Goal: Complete application form

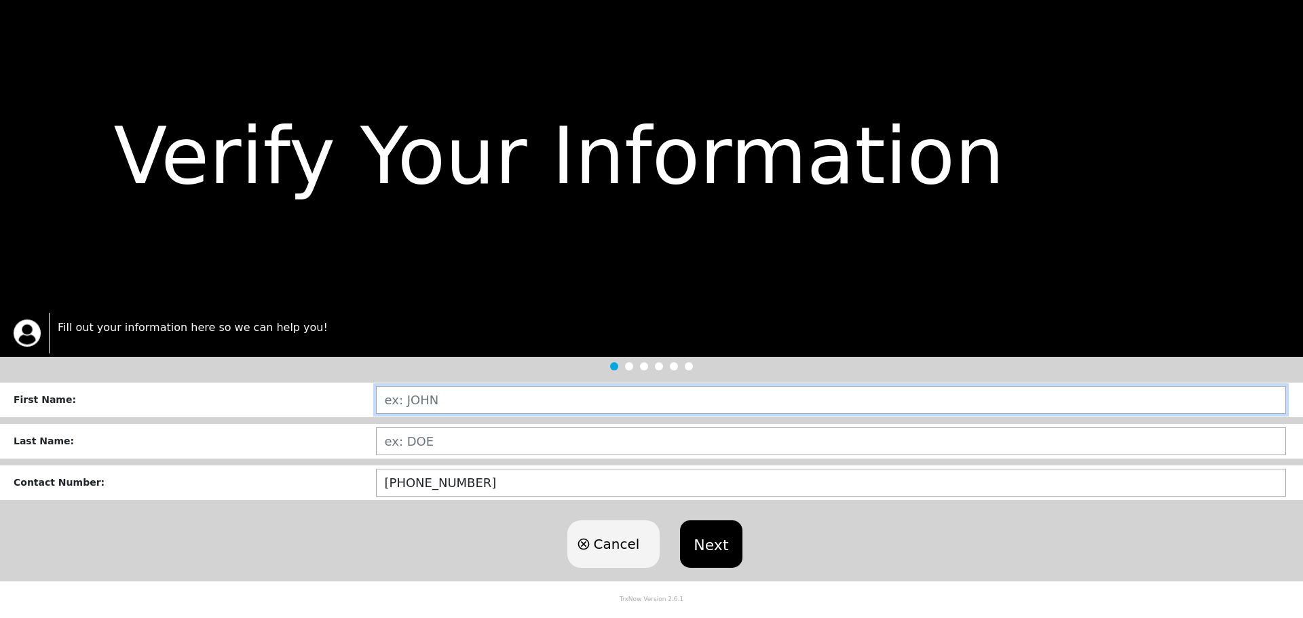
click at [429, 402] on input "text" at bounding box center [831, 400] width 911 height 28
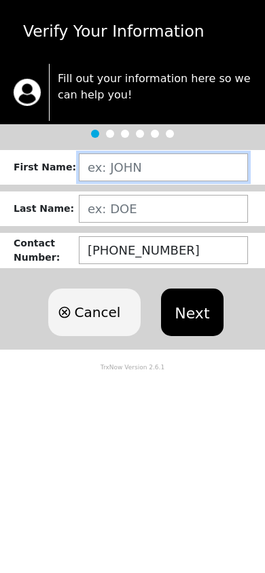
click at [125, 167] on input "text" at bounding box center [163, 167] width 169 height 28
type input "[PERSON_NAME]"
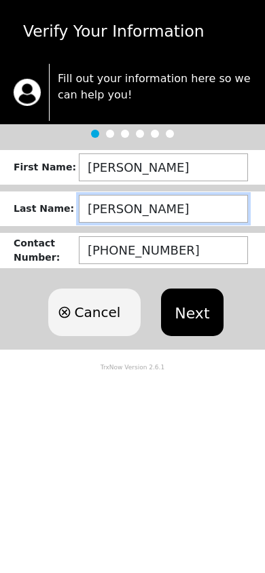
type input "[PERSON_NAME]"
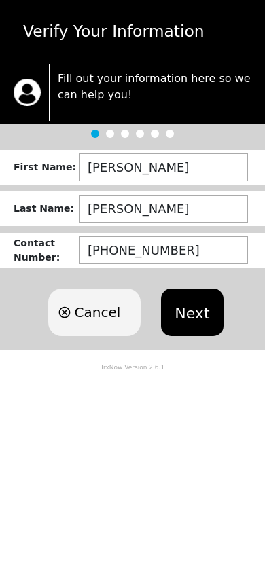
click at [202, 299] on button "Next" at bounding box center [192, 311] width 62 height 47
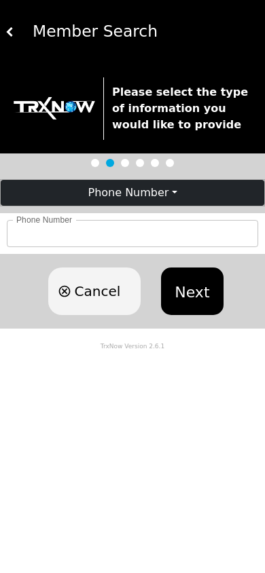
click at [112, 198] on button "Phone Number" at bounding box center [132, 193] width 263 height 26
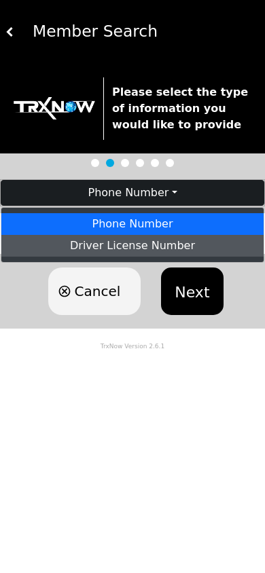
click at [130, 250] on link "Driver License Number" at bounding box center [132, 246] width 262 height 22
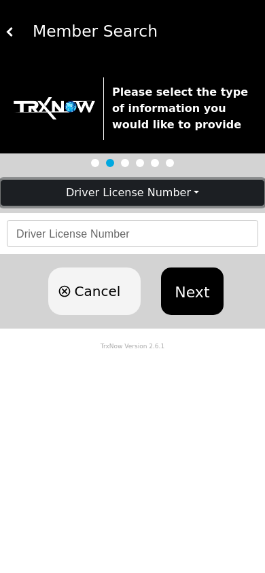
click at [125, 197] on button "Driver License Number" at bounding box center [132, 193] width 263 height 26
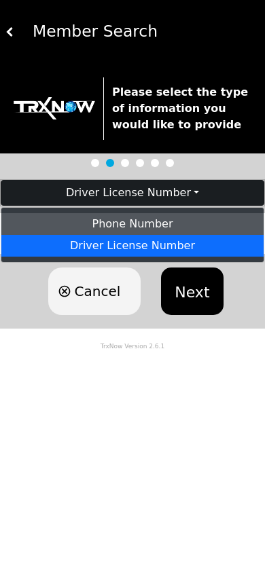
click at [119, 223] on link "Phone Number" at bounding box center [132, 224] width 262 height 22
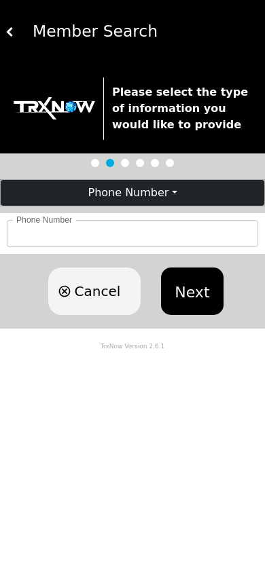
click at [119, 231] on input "Phone Number" at bounding box center [132, 233] width 251 height 27
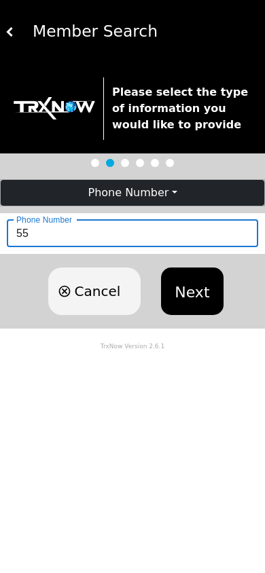
type input "555"
click at [204, 278] on button "Next" at bounding box center [192, 290] width 62 height 47
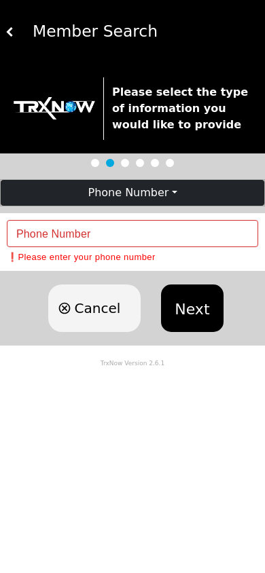
click at [110, 235] on input "Phone Number" at bounding box center [132, 233] width 251 height 27
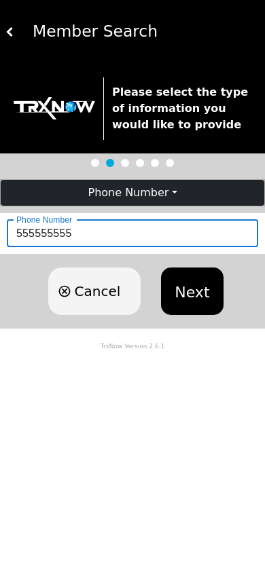
type input "5555555555"
click at [184, 278] on button "Next" at bounding box center [192, 290] width 62 height 47
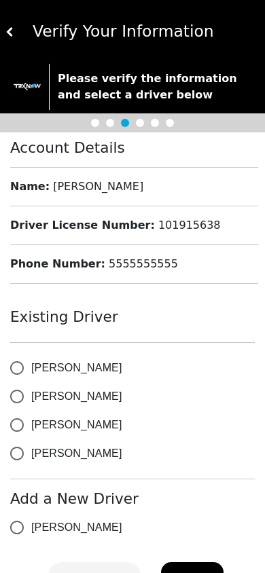
click at [7, 37] on button at bounding box center [9, 32] width 9 height 64
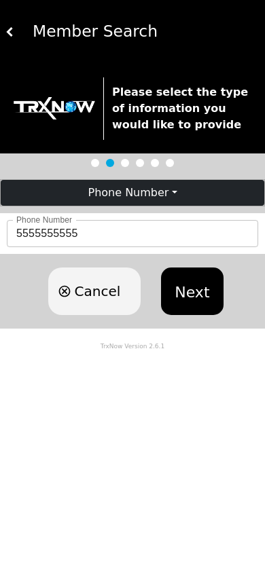
click at [126, 190] on button "Phone Number" at bounding box center [132, 193] width 263 height 26
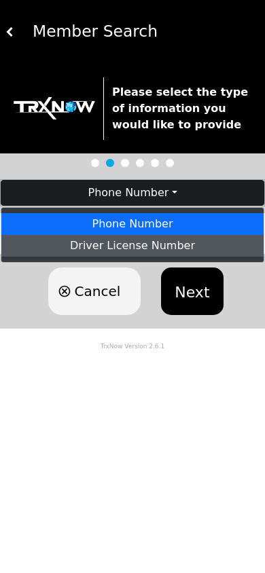
click at [128, 245] on link "Driver License Number" at bounding box center [132, 246] width 262 height 22
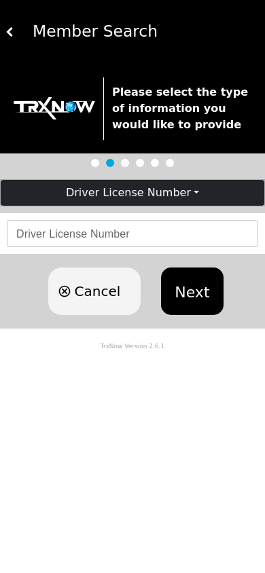
click at [127, 239] on div "Driver License Number Driver License Number" at bounding box center [132, 233] width 251 height 27
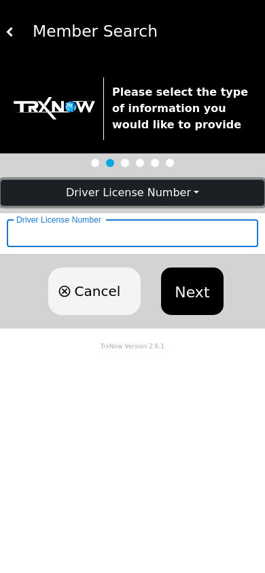
click at [131, 203] on button "Driver License Number" at bounding box center [132, 193] width 263 height 26
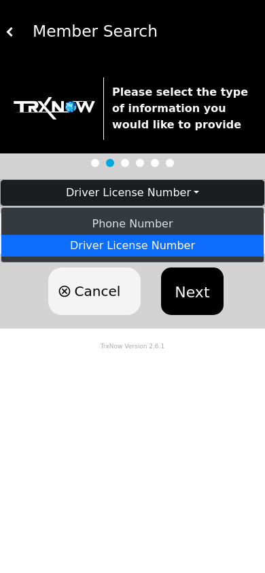
click at [131, 221] on link "Phone Number" at bounding box center [132, 224] width 262 height 22
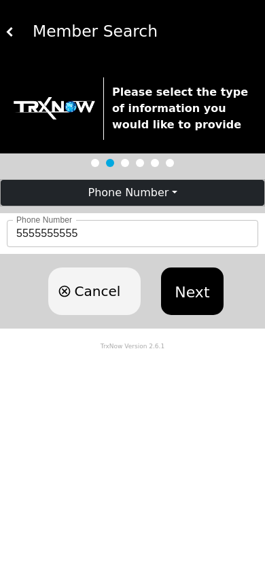
click at [131, 236] on input "5555555555" at bounding box center [132, 233] width 251 height 27
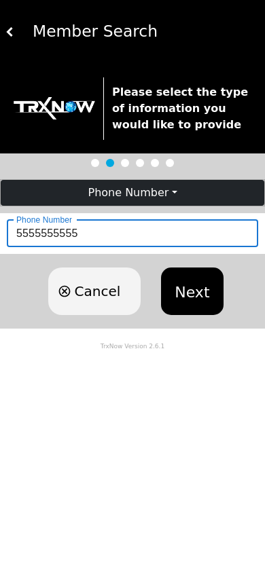
click at [196, 280] on button "Next" at bounding box center [192, 290] width 62 height 47
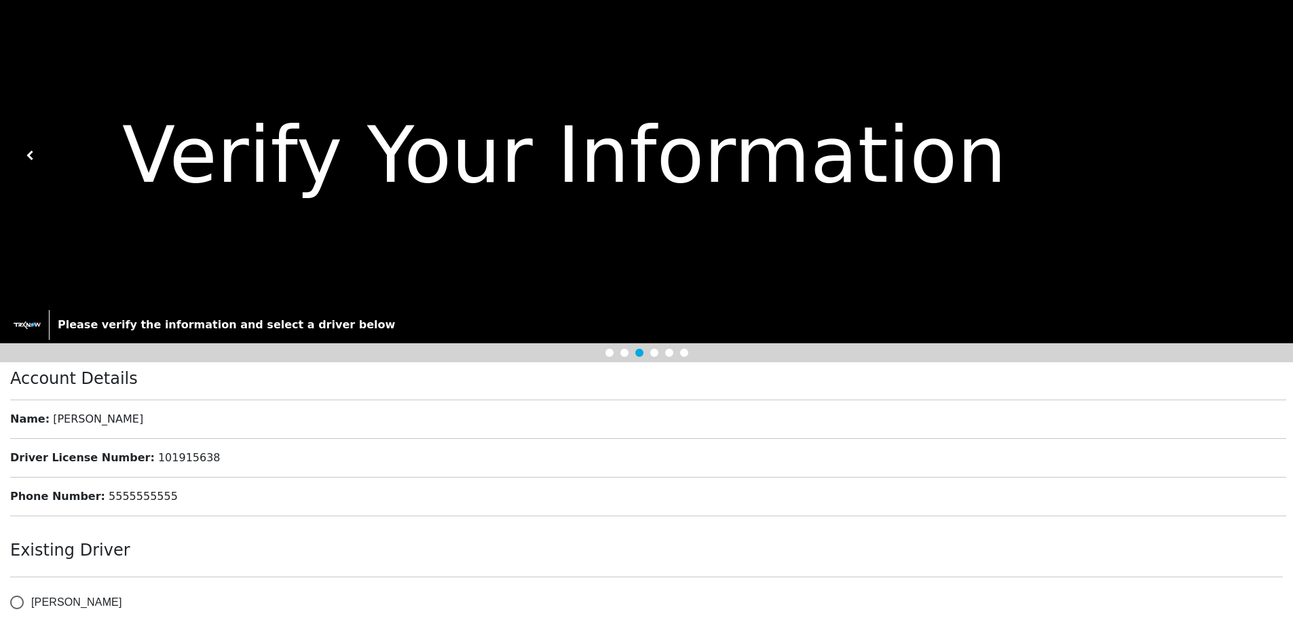
click at [26, 156] on img at bounding box center [30, 155] width 9 height 9
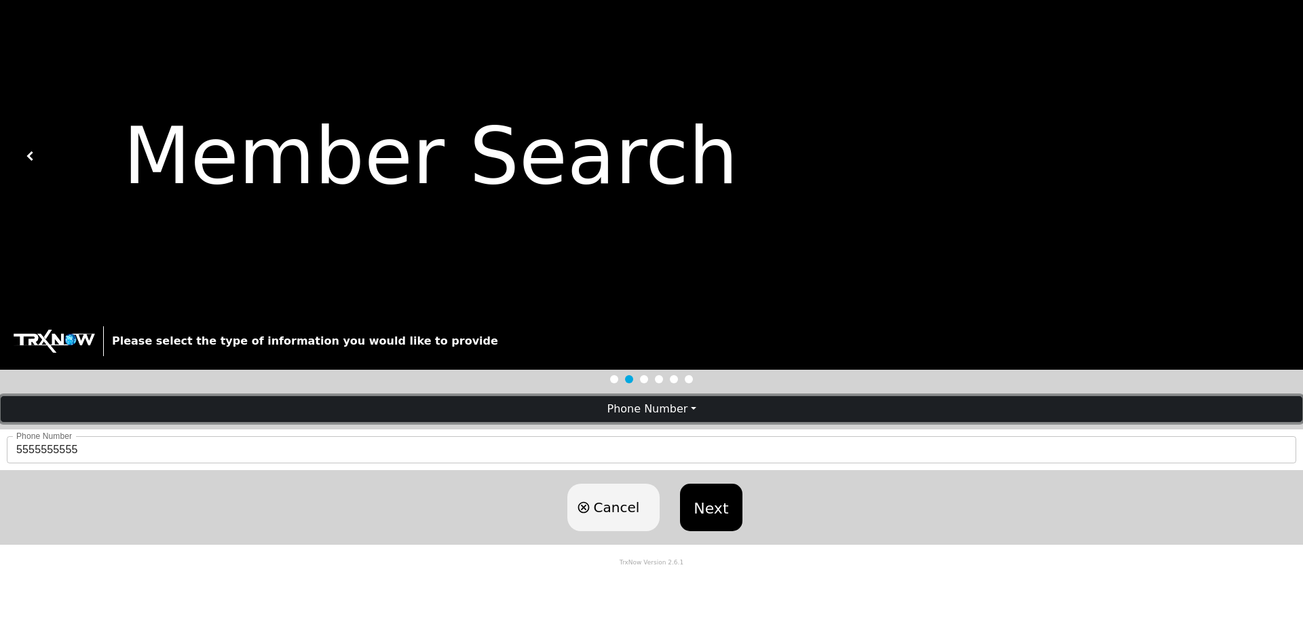
click at [573, 401] on button "Phone Number" at bounding box center [651, 409] width 1301 height 26
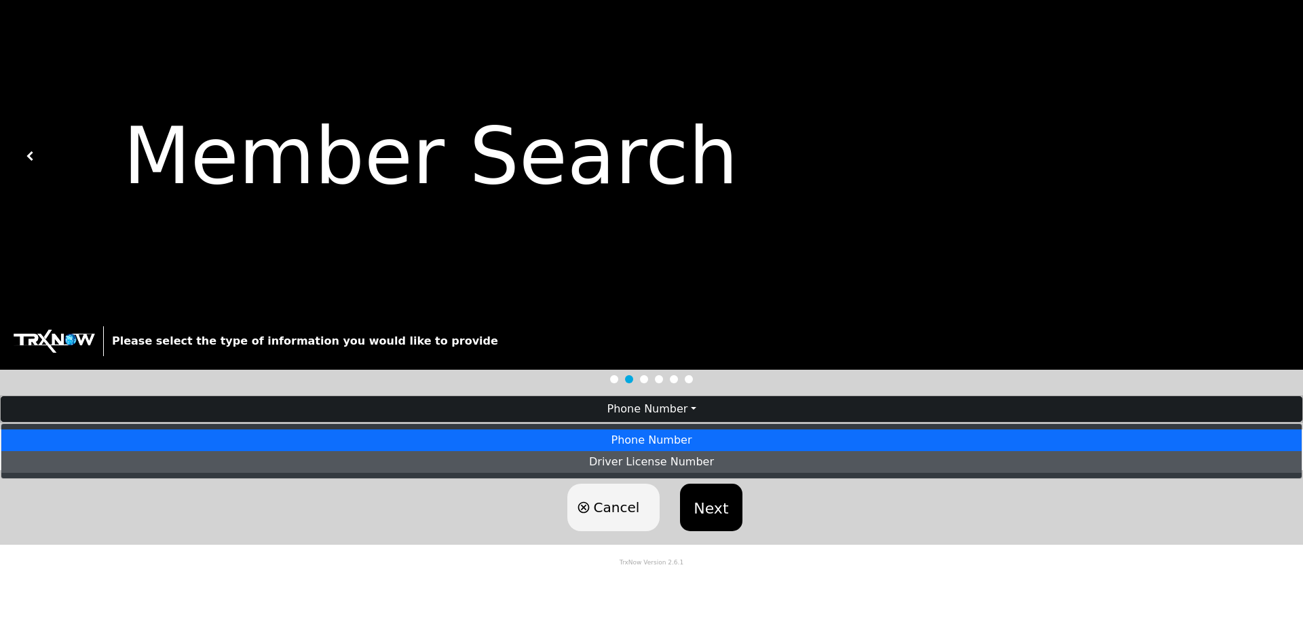
click at [546, 454] on link "Driver License Number" at bounding box center [651, 462] width 1300 height 22
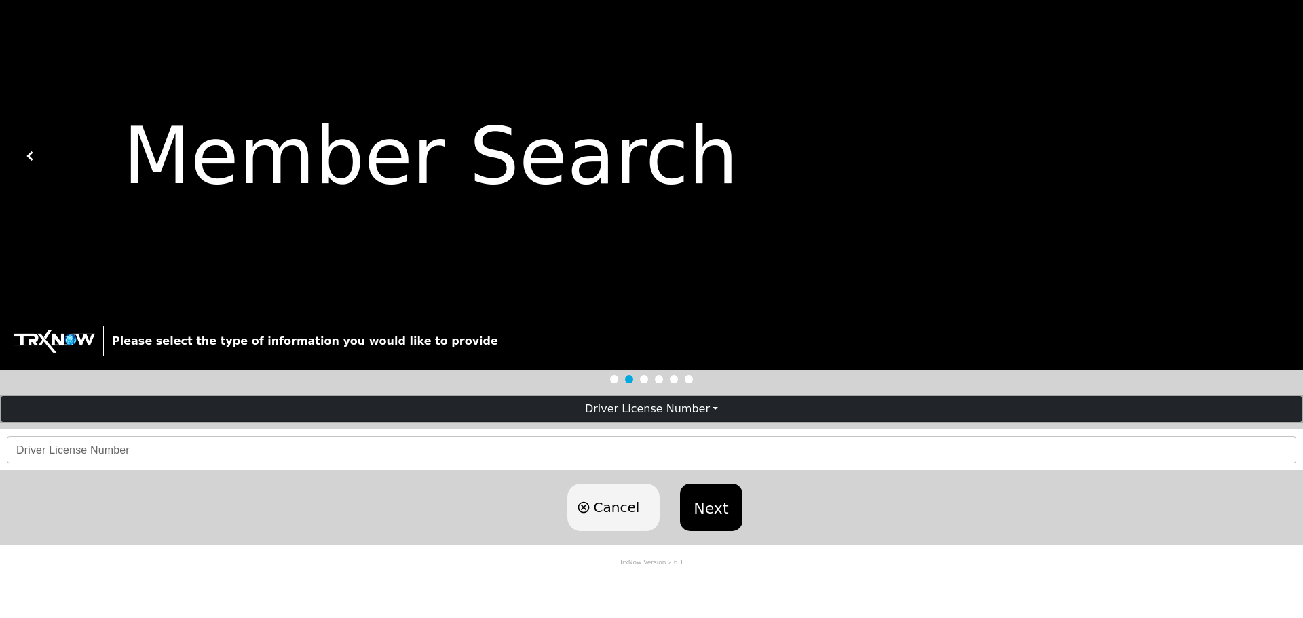
click at [303, 453] on input "Driver License Number" at bounding box center [651, 449] width 1289 height 27
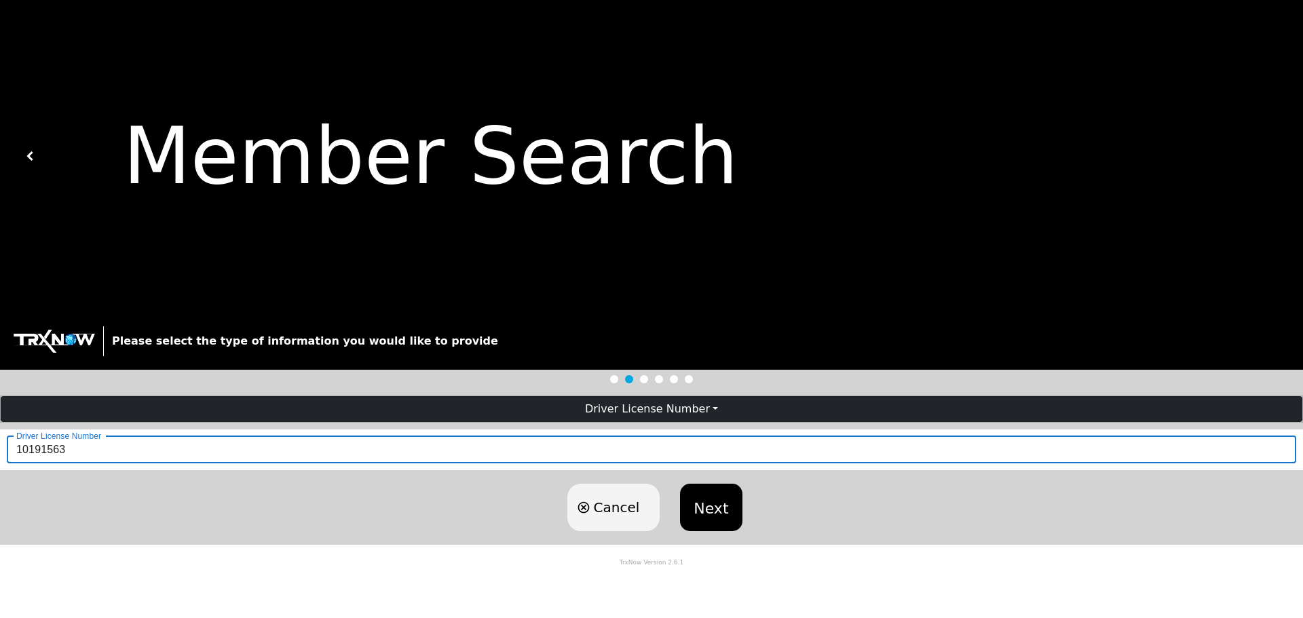
type input "101915638"
click button "Next" at bounding box center [711, 507] width 62 height 47
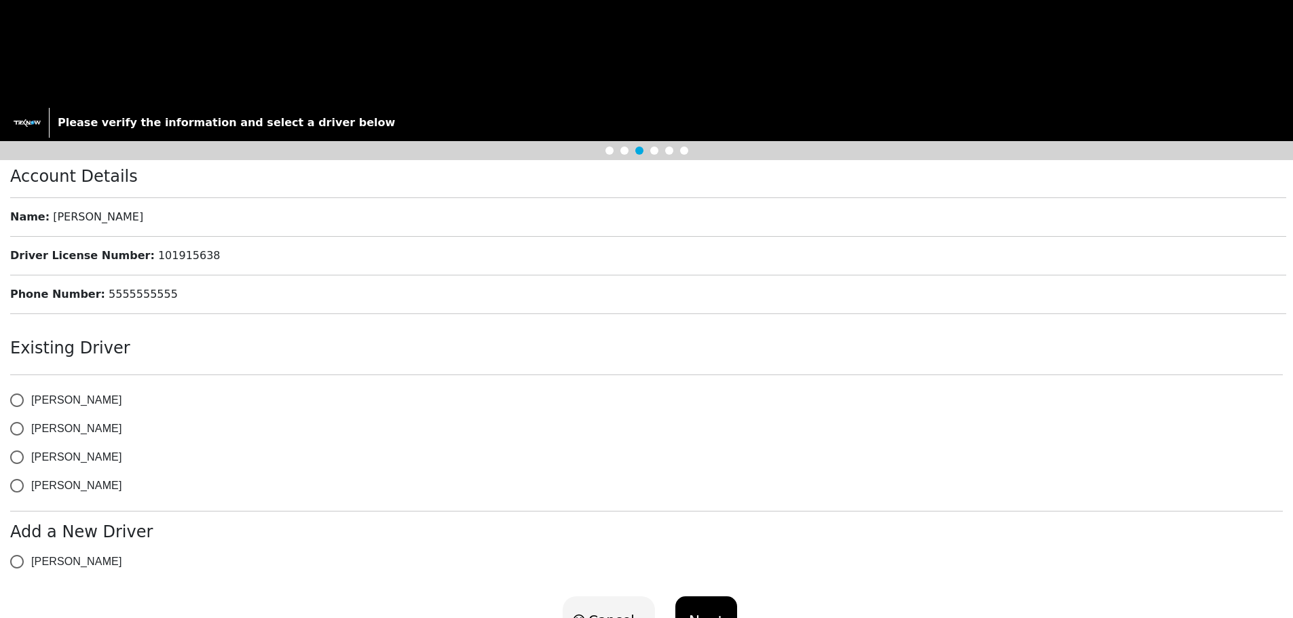
scroll to position [267, 0]
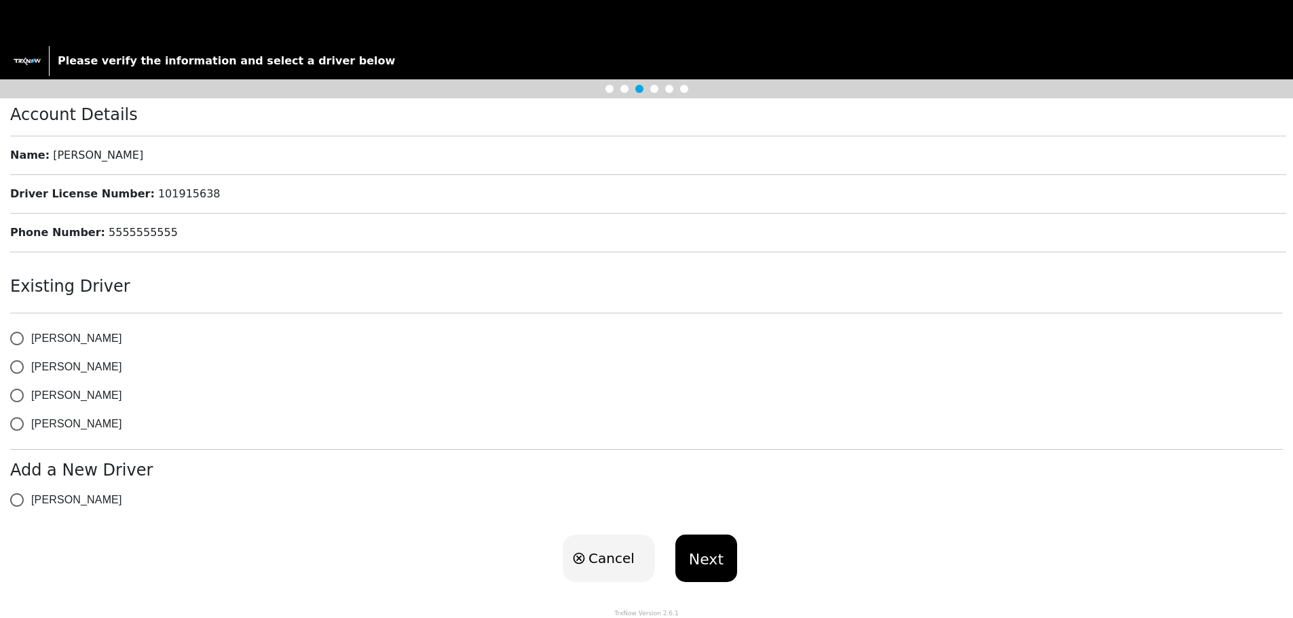
drag, startPoint x: 20, startPoint y: 499, endPoint x: 39, endPoint y: 505, distance: 20.8
click at [20, 499] on input "[PERSON_NAME]" at bounding box center [17, 500] width 28 height 28
radio input "true"
click at [717, 554] on button "Next" at bounding box center [706, 558] width 62 height 47
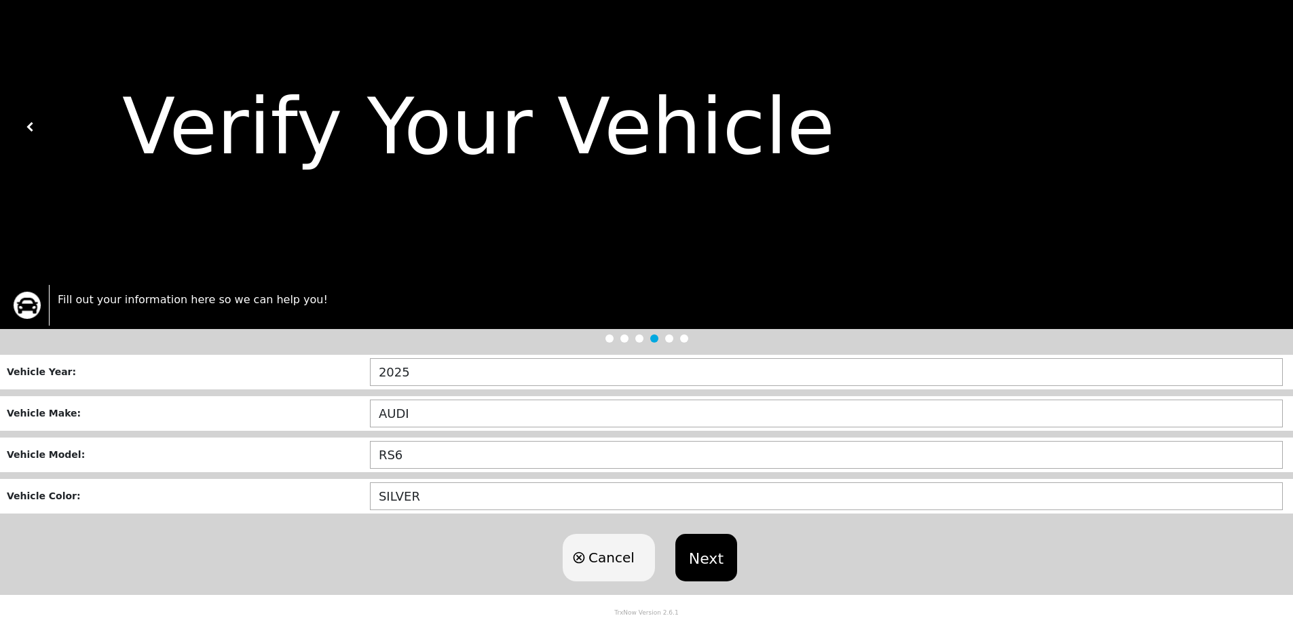
click at [697, 554] on button "Next" at bounding box center [706, 557] width 62 height 47
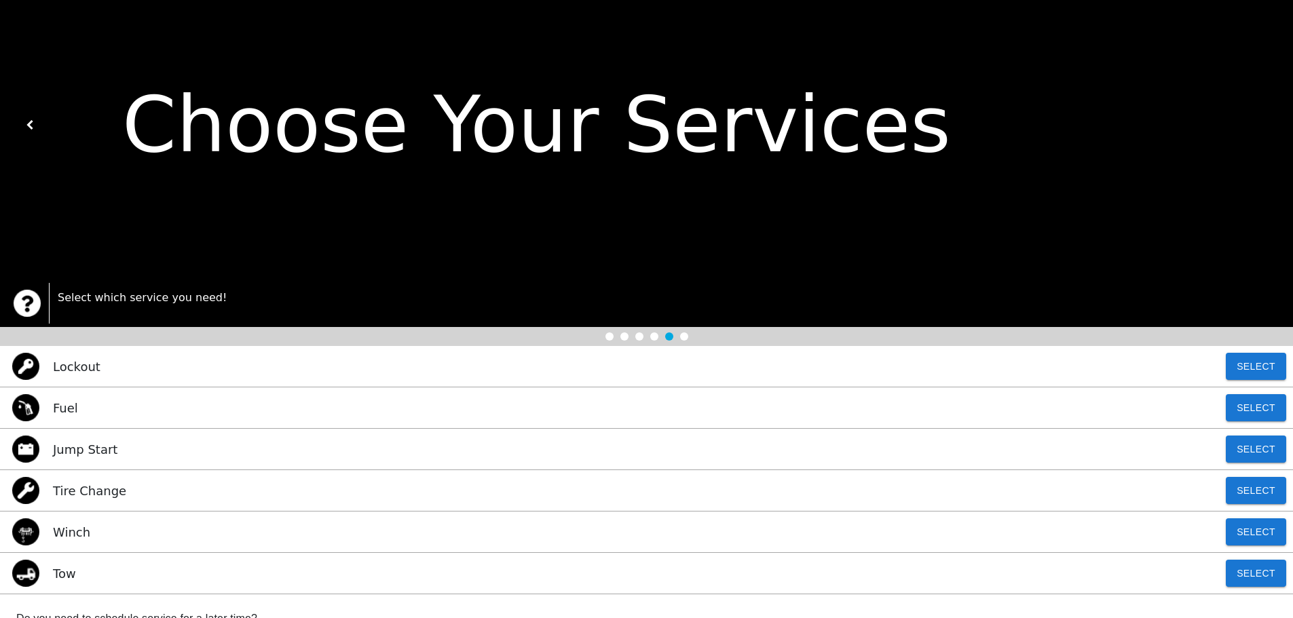
scroll to position [0, 0]
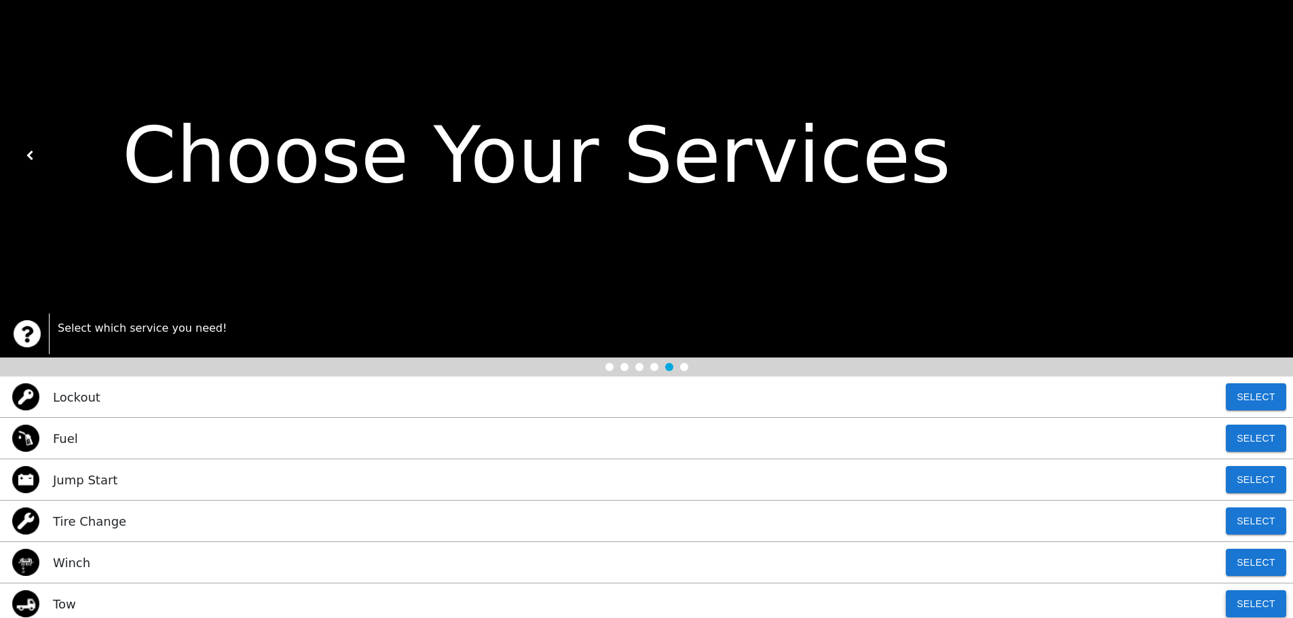
click at [1245, 606] on button "Select" at bounding box center [1255, 603] width 60 height 27
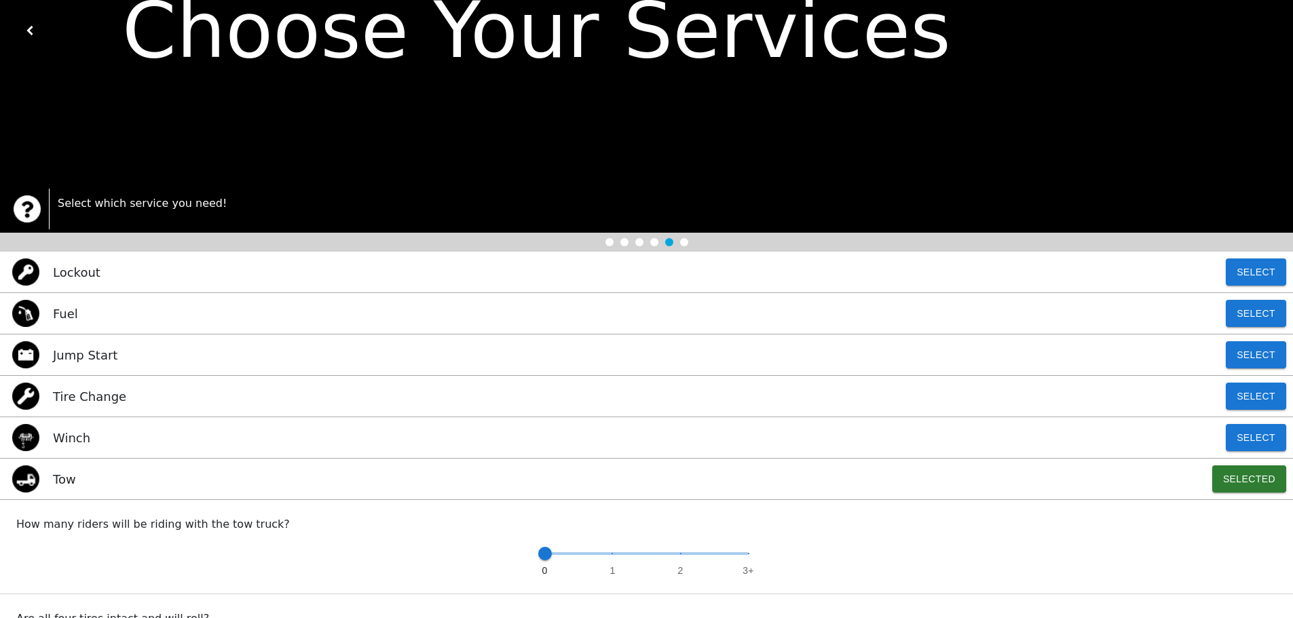
scroll to position [204, 0]
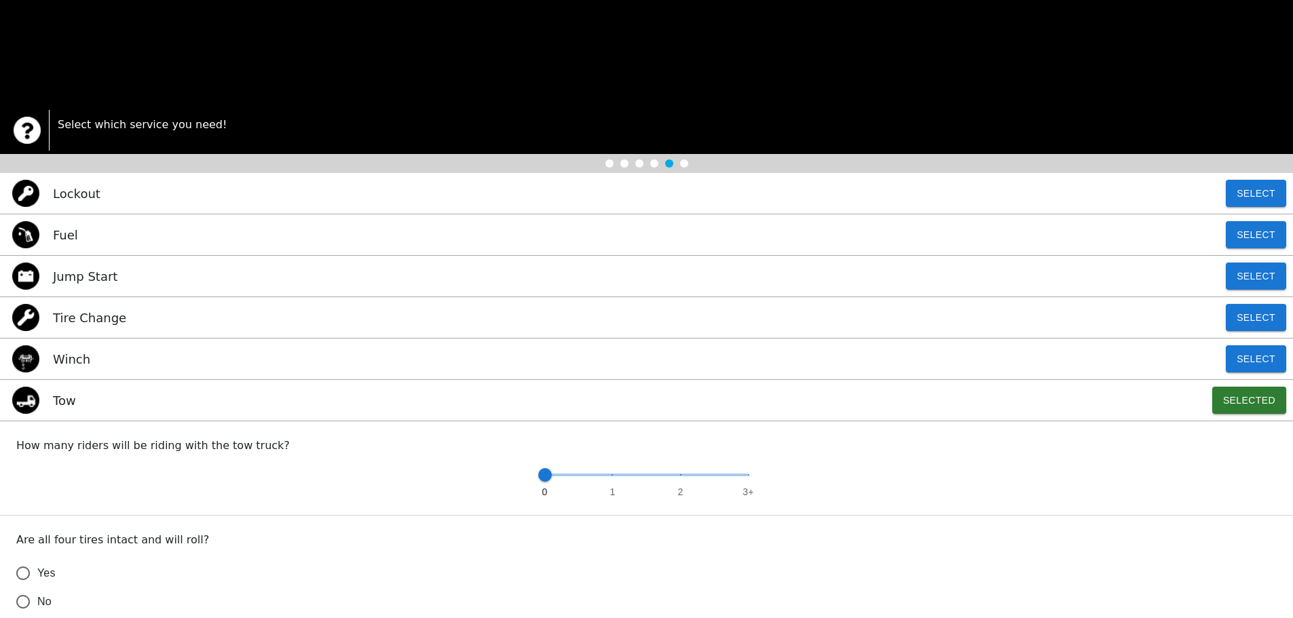
type input "1"
click at [607, 481] on span "0 1 2 3+" at bounding box center [647, 475] width 204 height 20
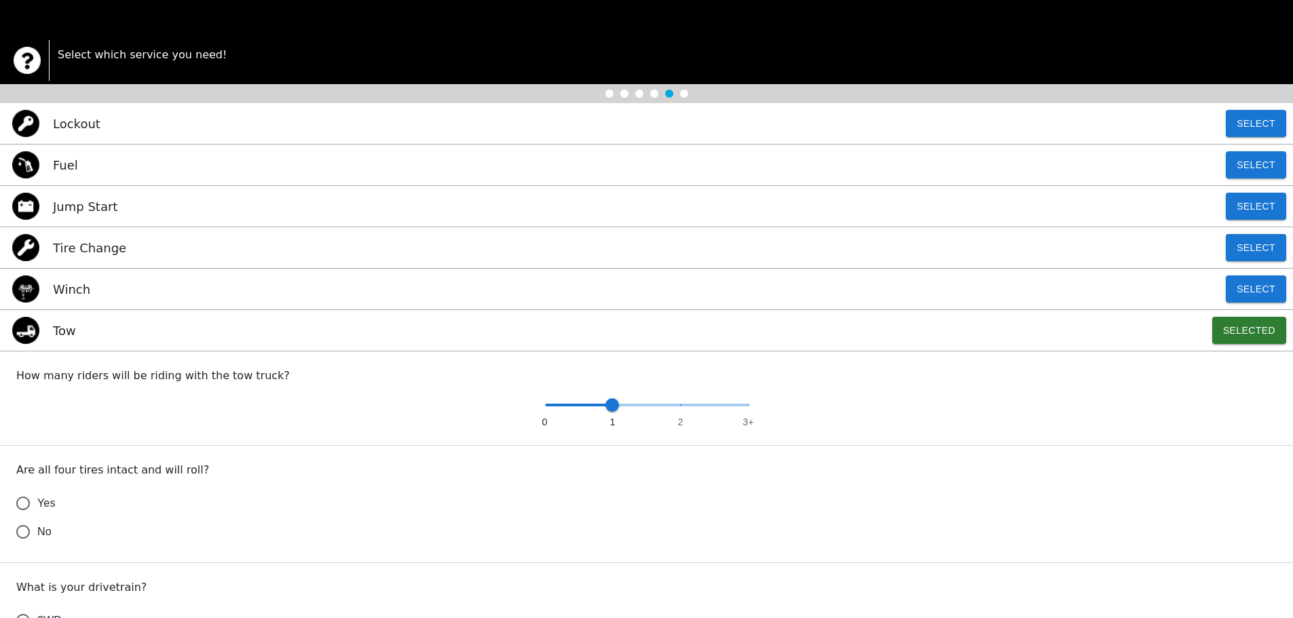
scroll to position [339, 0]
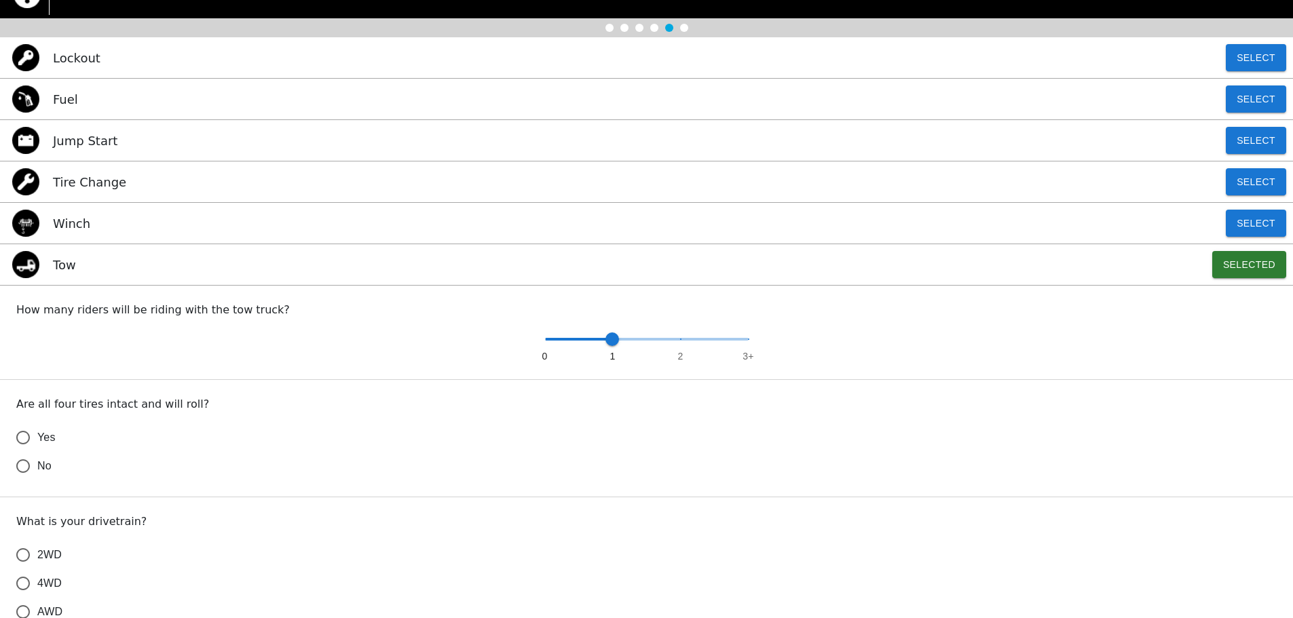
click at [26, 441] on input "Yes" at bounding box center [23, 437] width 28 height 28
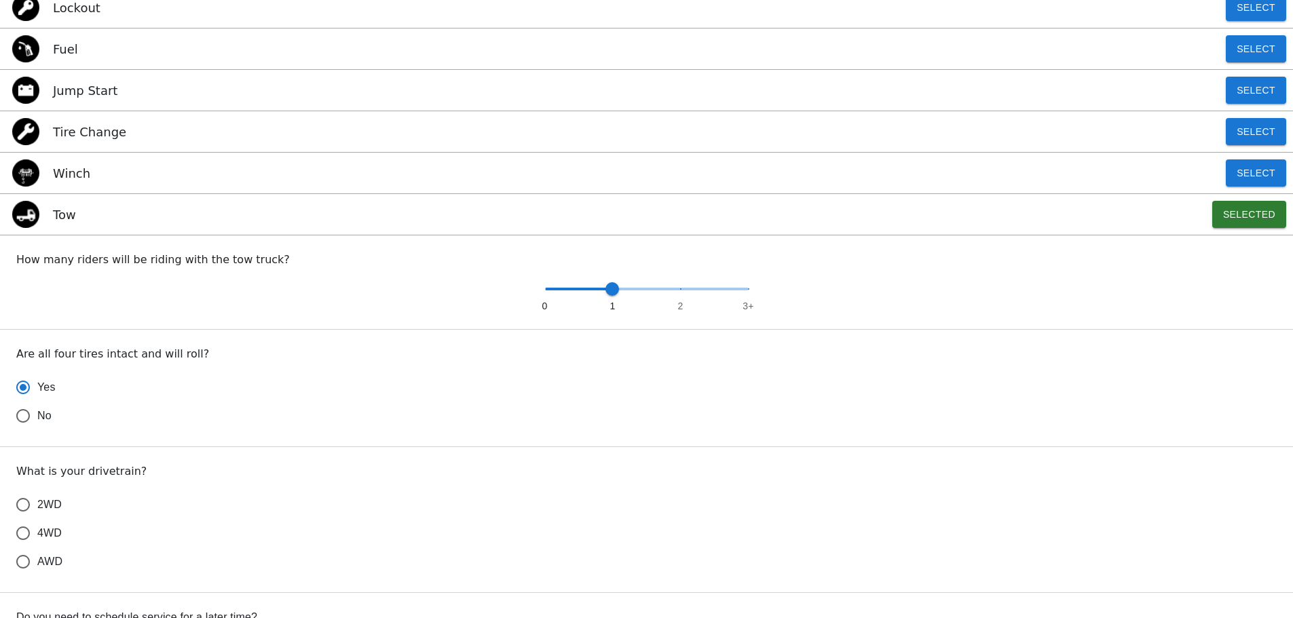
scroll to position [475, 0]
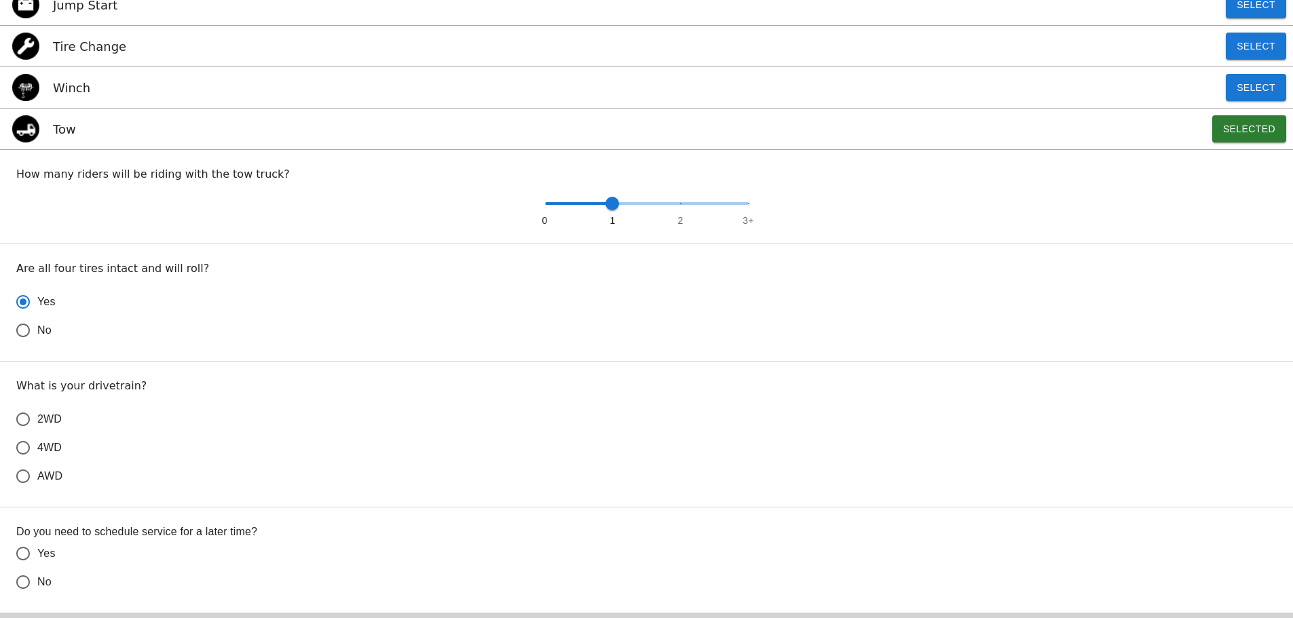
radio input "true"
click at [28, 454] on input "4WD" at bounding box center [23, 448] width 28 height 28
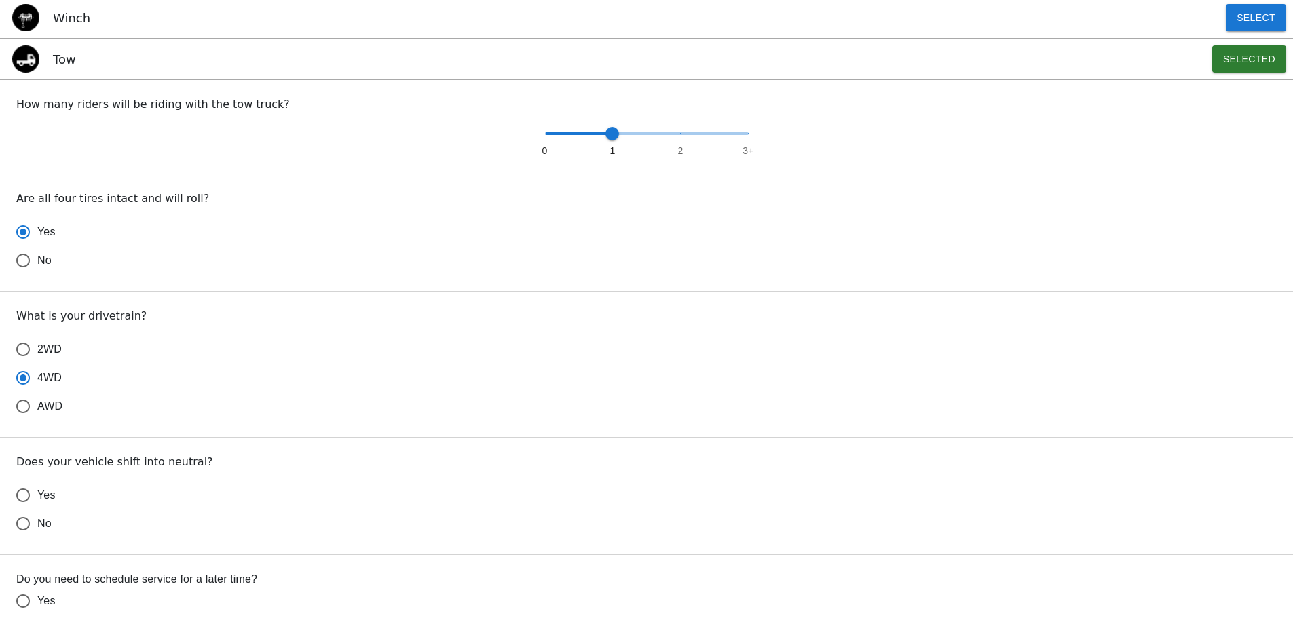
scroll to position [611, 0]
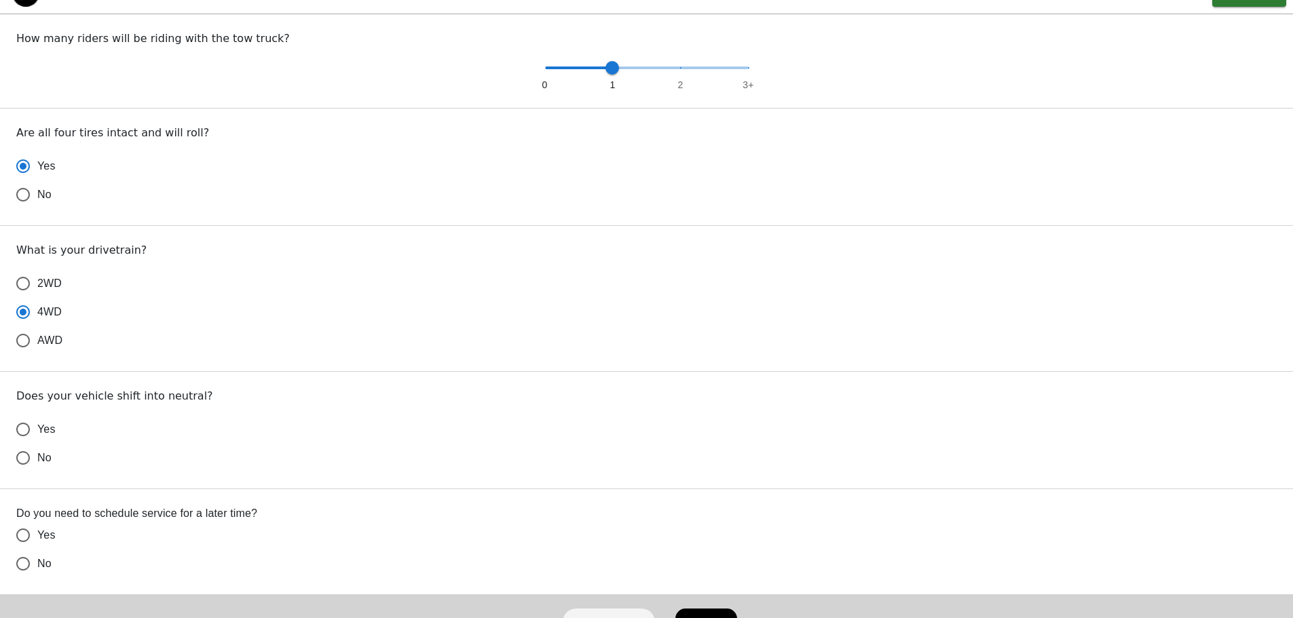
radio input "true"
click at [25, 438] on input "Yes" at bounding box center [23, 429] width 28 height 28
radio input "false"
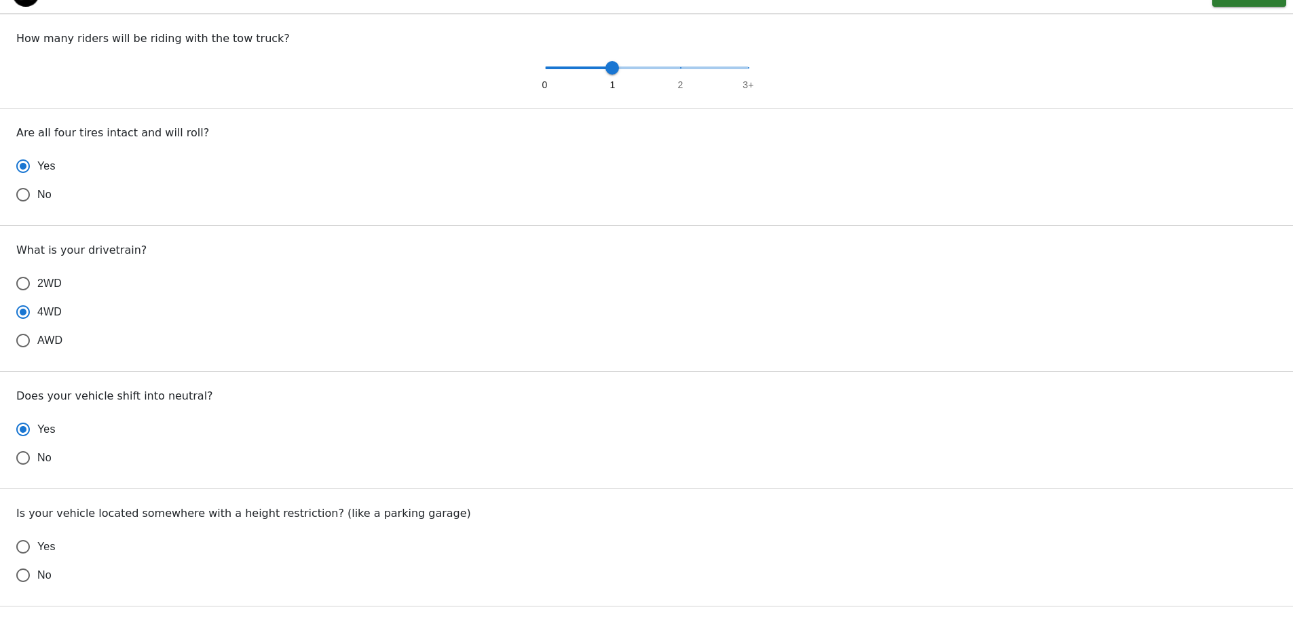
radio input "true"
click at [26, 567] on input "No" at bounding box center [23, 575] width 28 height 28
radio input "false"
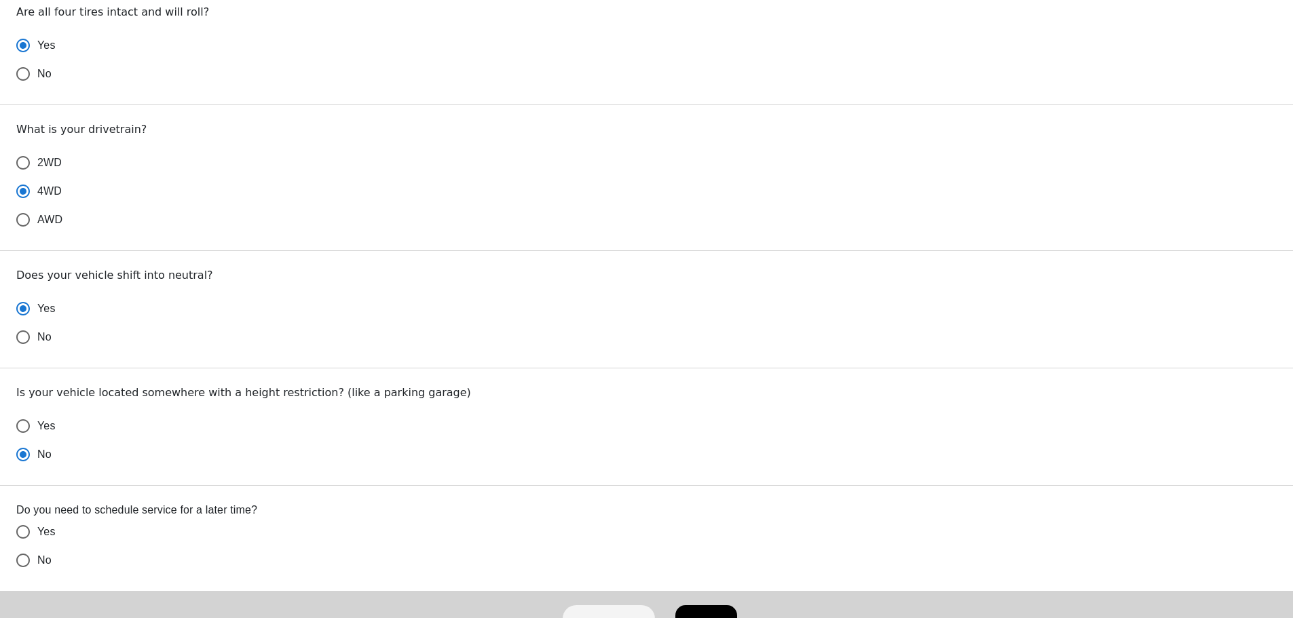
scroll to position [746, 0]
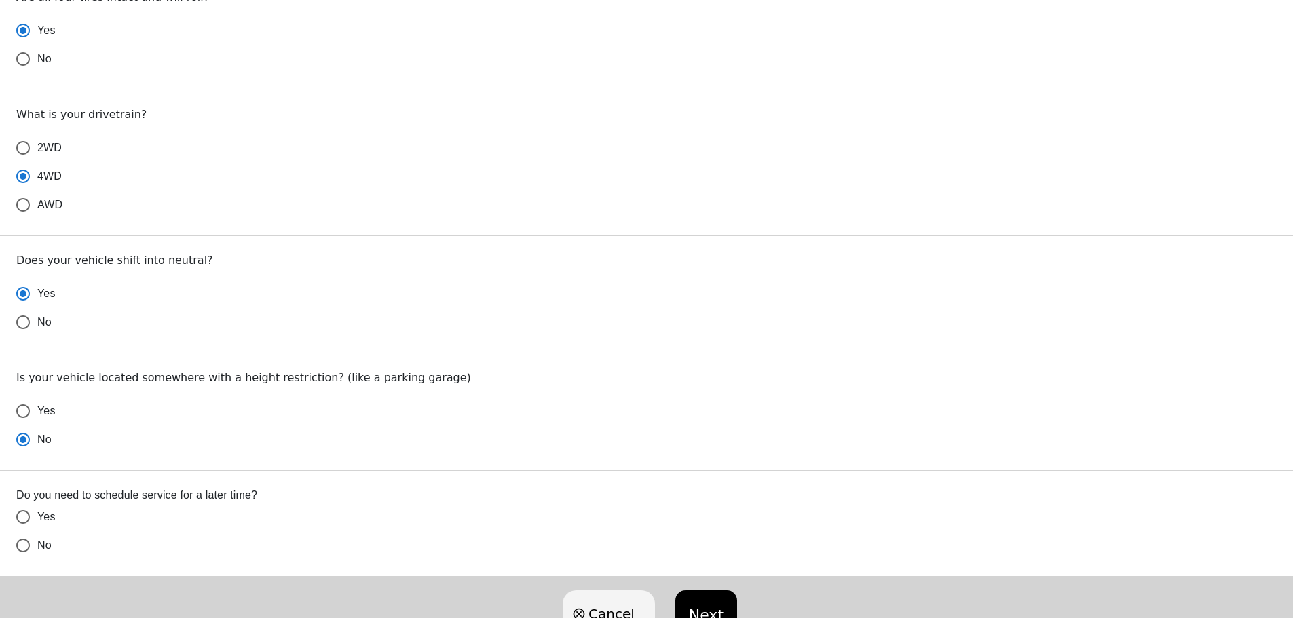
radio input "true"
click at [40, 552] on span "No" at bounding box center [44, 545] width 14 height 16
click at [37, 552] on input "No" at bounding box center [23, 545] width 28 height 28
radio input "false"
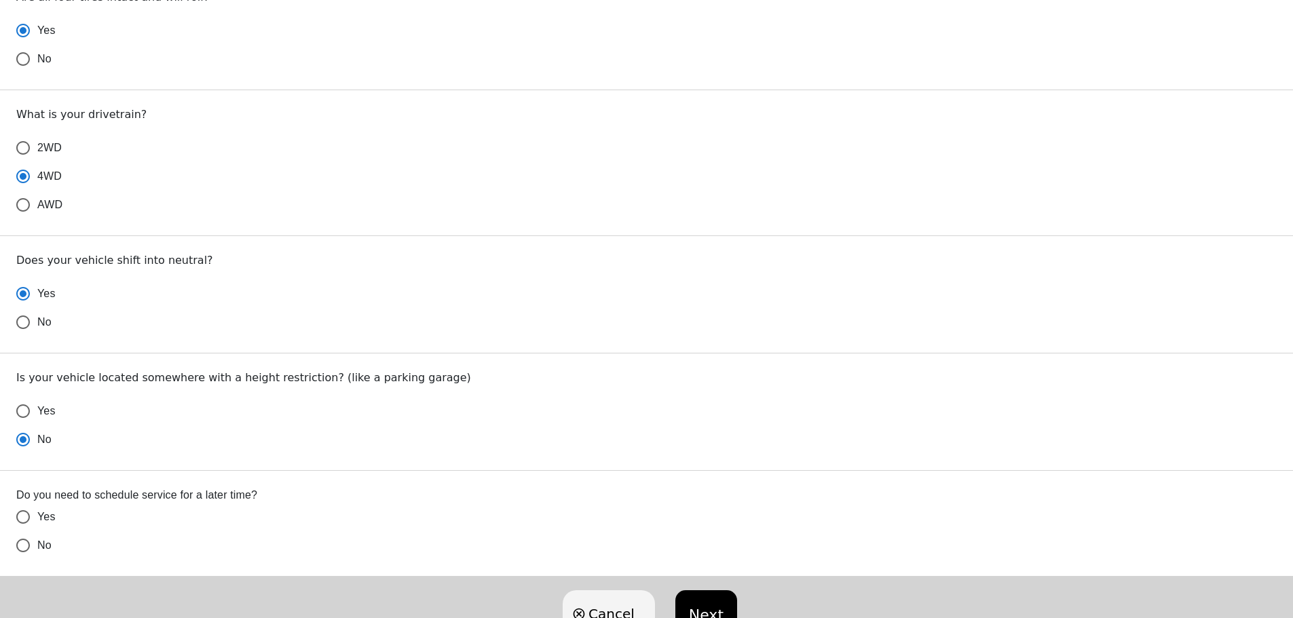
radio input "false"
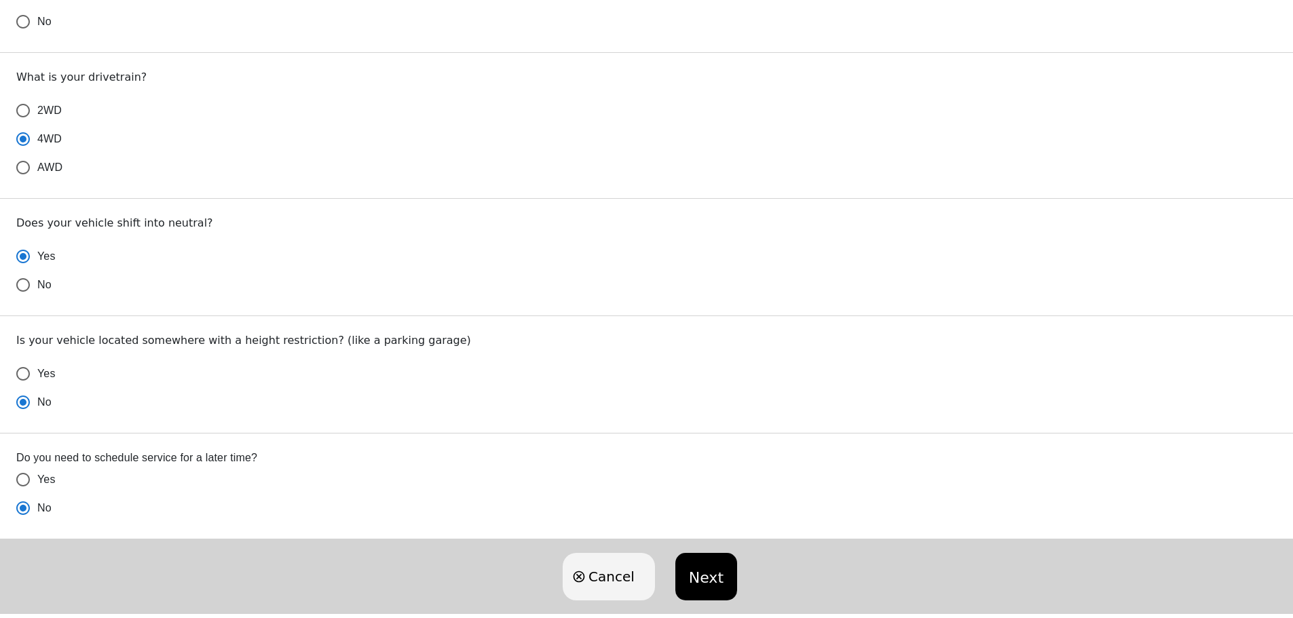
scroll to position [805, 0]
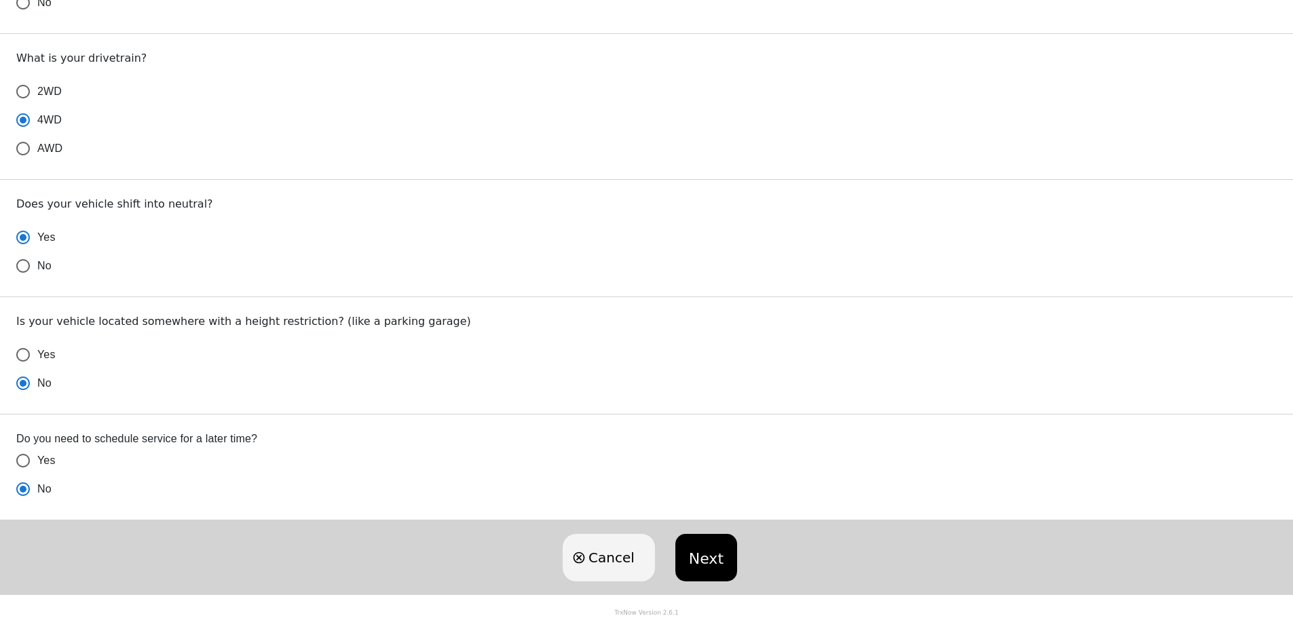
radio input "true"
click at [706, 550] on button "Next" at bounding box center [706, 557] width 62 height 47
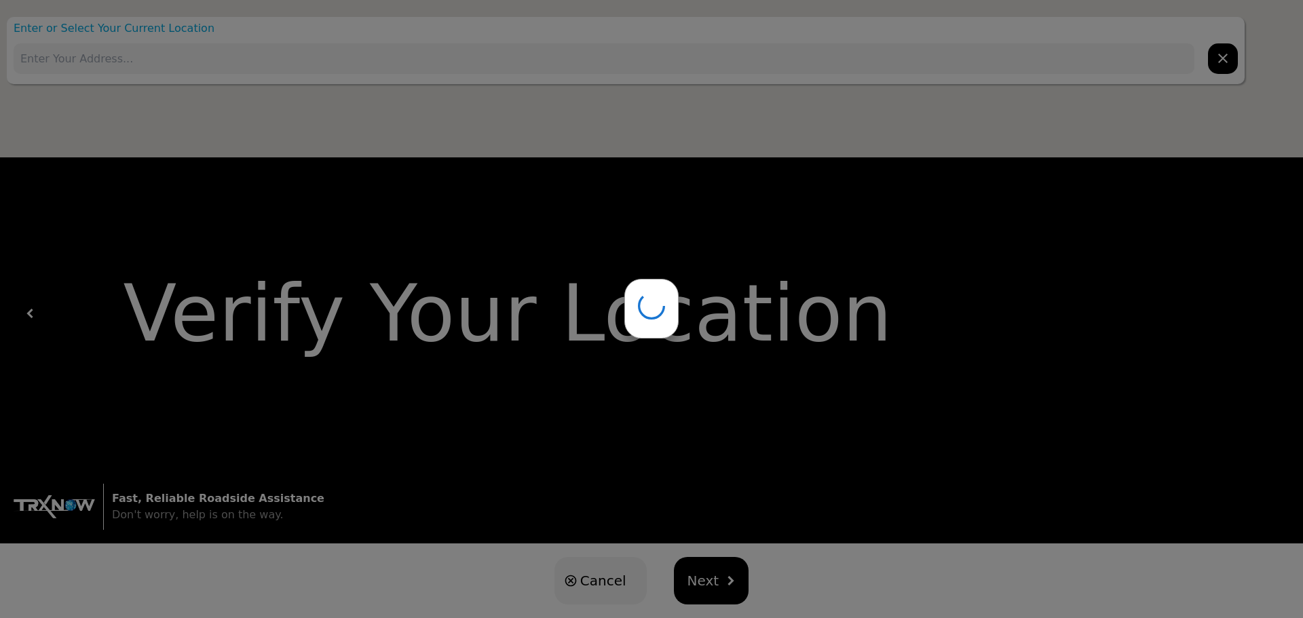
type input "[STREET_ADDRESS]"
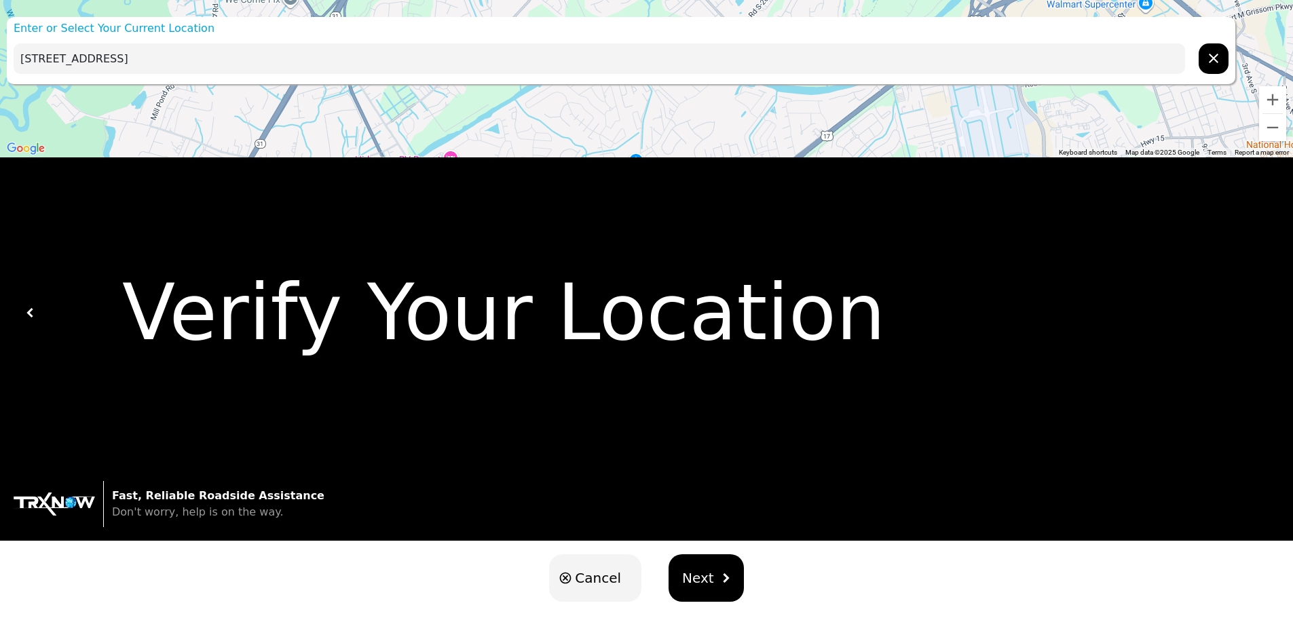
click at [712, 563] on button "Next" at bounding box center [705, 577] width 75 height 47
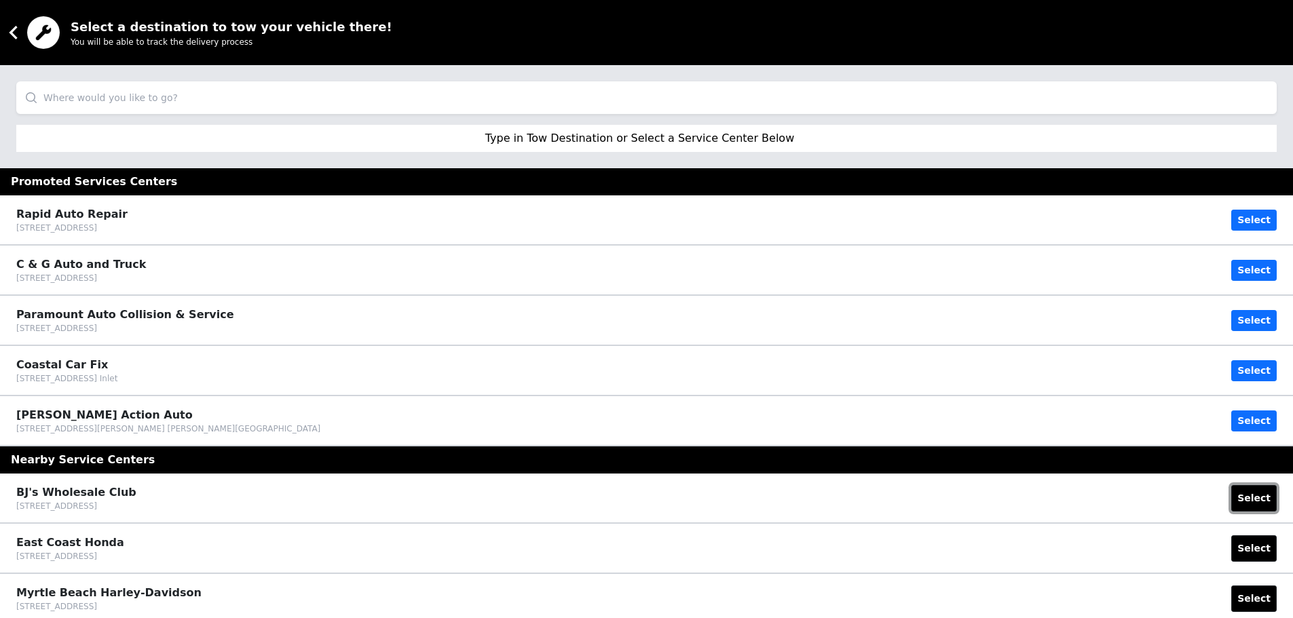
click at [1247, 503] on button "Select" at bounding box center [1253, 498] width 45 height 26
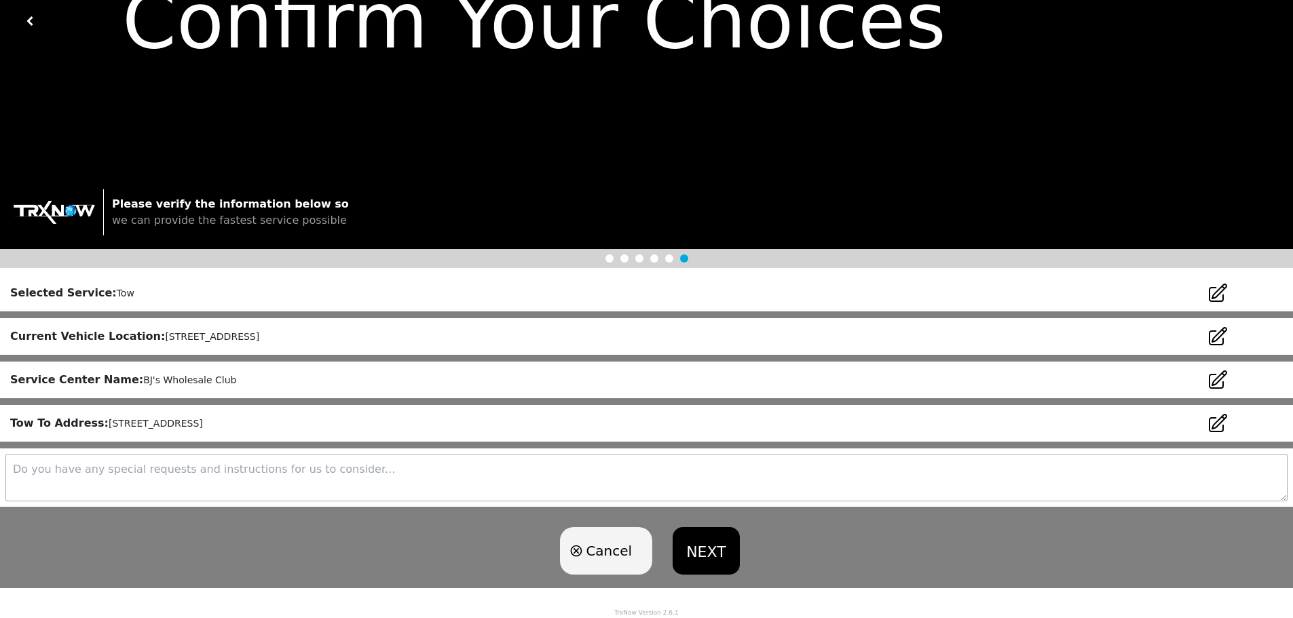
click at [712, 531] on button "NEXT" at bounding box center [705, 550] width 66 height 47
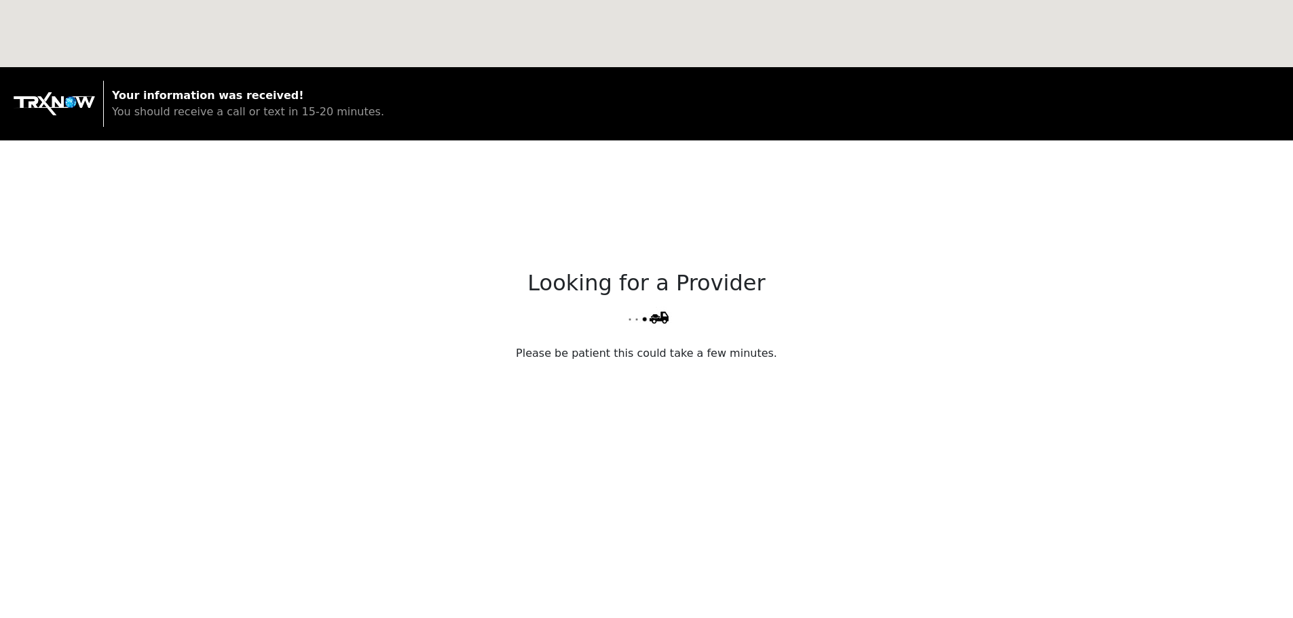
scroll to position [290, 0]
